Goal: Task Accomplishment & Management: Manage account settings

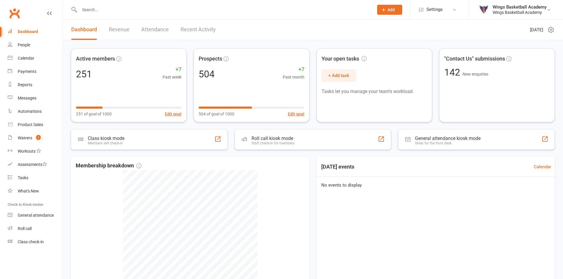
click at [107, 10] on input "text" at bounding box center [224, 10] width 292 height 8
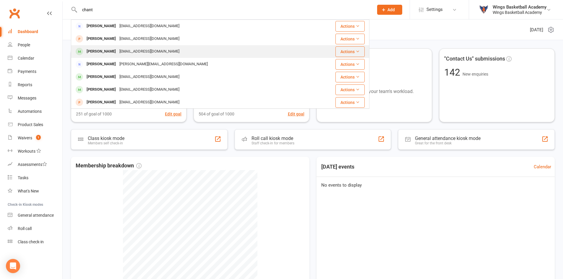
type input "chant"
click at [96, 51] on div "[PERSON_NAME]" at bounding box center [101, 51] width 33 height 9
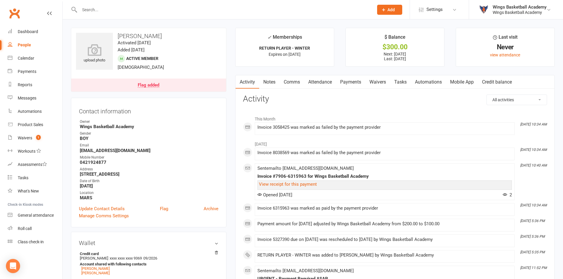
click at [355, 83] on link "Payments" at bounding box center [350, 82] width 29 height 14
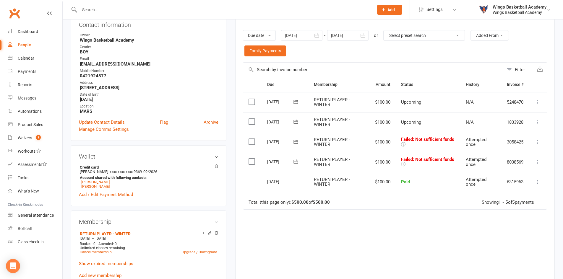
scroll to position [89, 0]
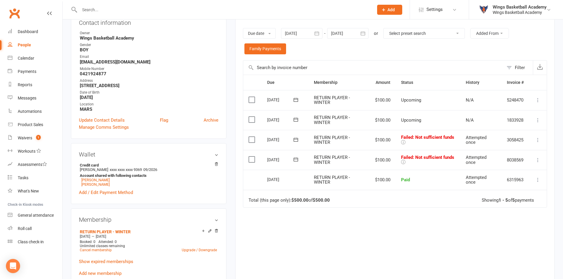
click at [380, 159] on td "$100.00" at bounding box center [383, 160] width 26 height 20
click at [538, 160] on icon at bounding box center [538, 160] width 6 height 6
click at [499, 220] on link "Retry now" at bounding box center [512, 219] width 59 height 12
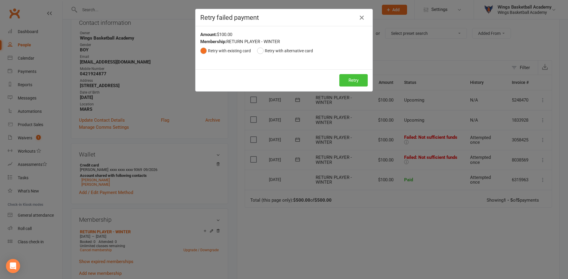
click at [351, 80] on button "Retry" at bounding box center [353, 80] width 28 height 12
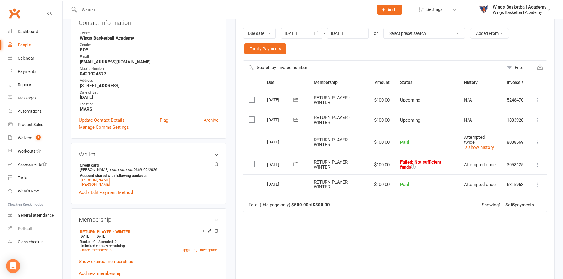
click at [538, 164] on icon at bounding box center [538, 165] width 6 height 6
click at [497, 223] on link "Retry now" at bounding box center [512, 224] width 59 height 12
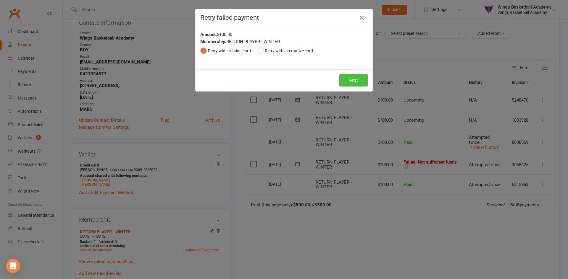
click at [346, 79] on button "Retry" at bounding box center [353, 80] width 28 height 12
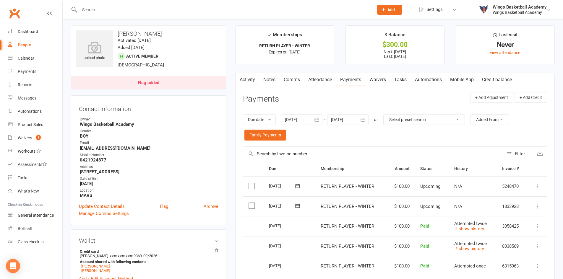
scroll to position [0, 0]
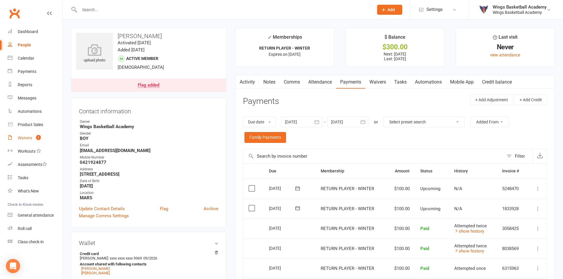
click at [23, 137] on div "Waivers" at bounding box center [25, 138] width 14 height 5
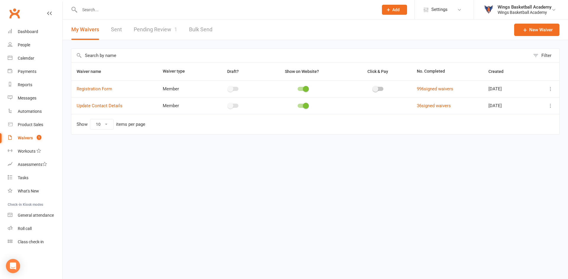
click at [154, 28] on link "Pending Review 1" at bounding box center [155, 30] width 43 height 20
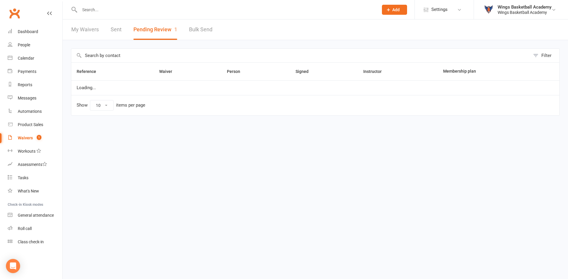
select select "50"
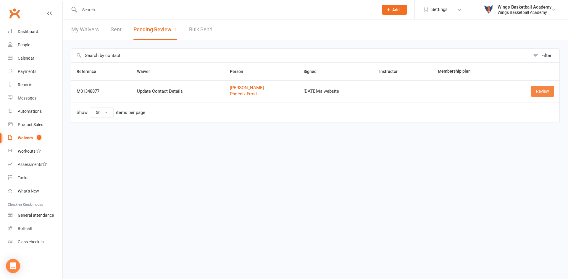
click at [540, 91] on link "Review" at bounding box center [542, 91] width 23 height 11
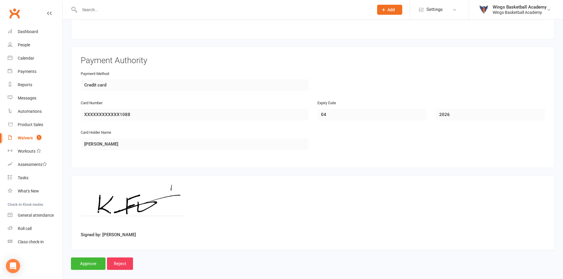
scroll to position [609, 0]
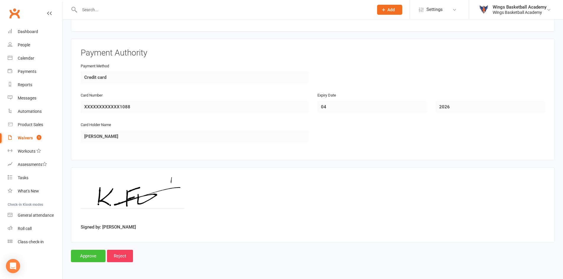
click at [93, 257] on input "Approve" at bounding box center [88, 256] width 35 height 12
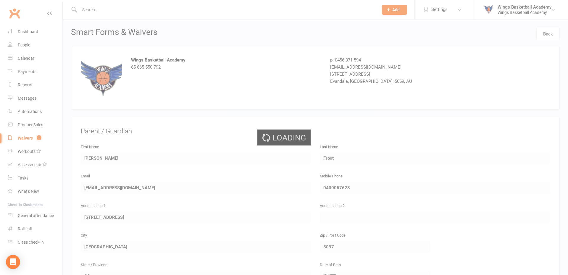
select select "50"
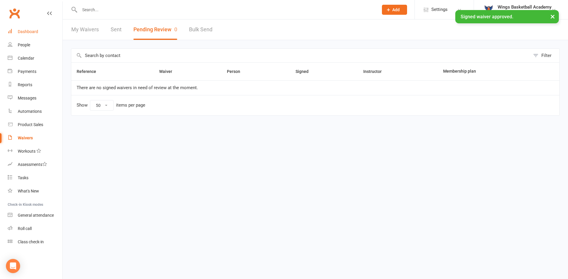
click at [26, 30] on div "Dashboard" at bounding box center [28, 31] width 20 height 5
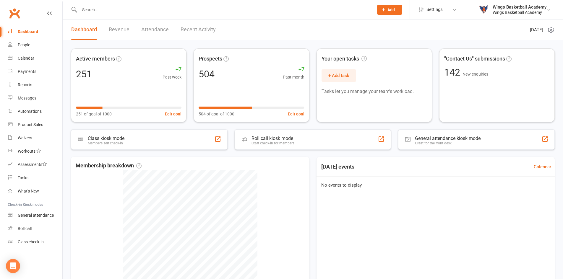
drag, startPoint x: 27, startPoint y: 30, endPoint x: 30, endPoint y: 29, distance: 4.0
click at [27, 30] on div "Dashboard" at bounding box center [28, 31] width 20 height 5
click at [201, 28] on link "Recent Activity" at bounding box center [198, 30] width 35 height 20
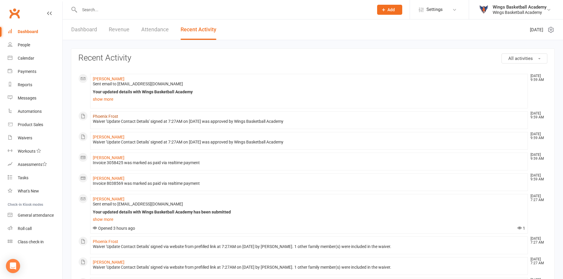
click at [104, 117] on link "Phoenix Frost" at bounding box center [105, 116] width 25 height 5
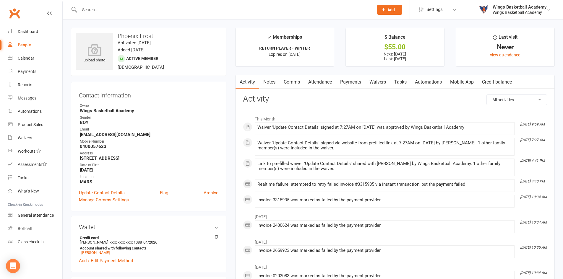
click at [350, 80] on link "Payments" at bounding box center [350, 82] width 29 height 14
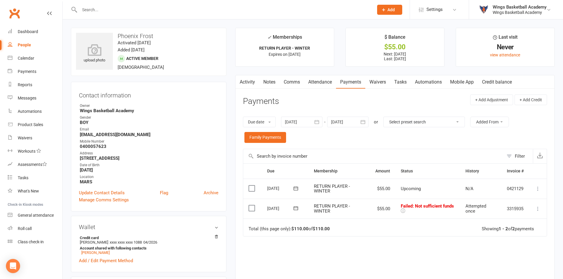
click at [302, 122] on div at bounding box center [301, 122] width 41 height 11
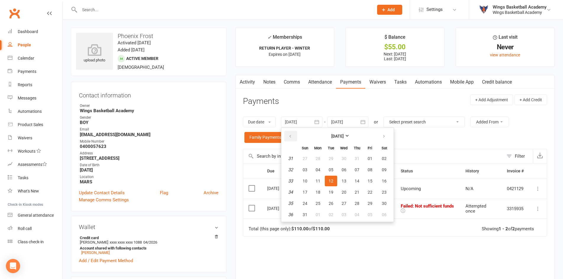
click at [292, 137] on icon "button" at bounding box center [290, 136] width 4 height 5
click at [359, 158] on span "01" at bounding box center [357, 158] width 5 height 5
type input "[DATE]"
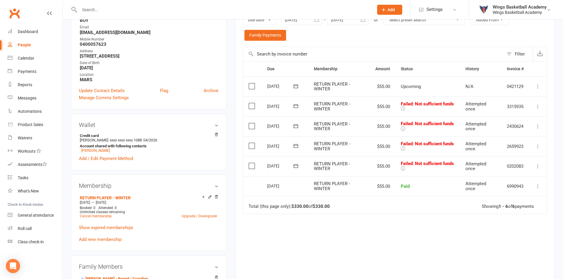
scroll to position [89, 0]
